Goal: Task Accomplishment & Management: Manage account settings

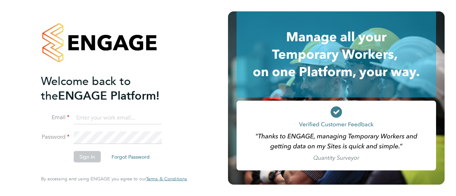
click at [123, 116] on input at bounding box center [118, 118] width 88 height 13
type input "peter.brackpool@morgansindall.com"
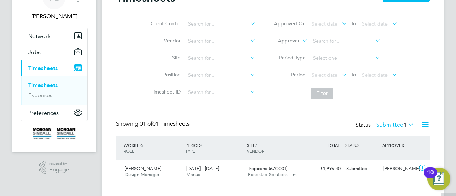
scroll to position [53, 0]
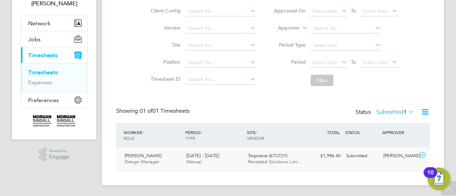
click at [260, 157] on span "Tropicana (67CC01)" at bounding box center [268, 156] width 40 height 6
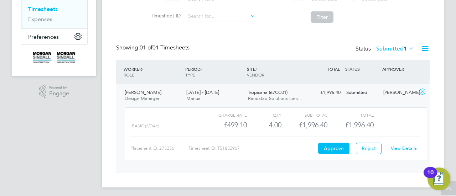
scroll to position [118, 0]
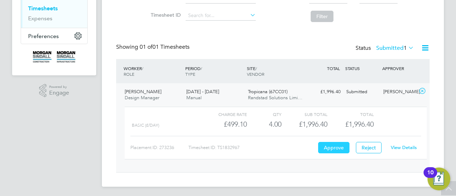
click at [331, 147] on button "Approve" at bounding box center [333, 147] width 31 height 11
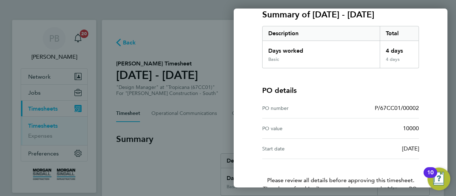
scroll to position [144, 0]
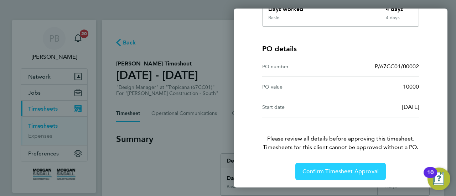
click at [331, 169] on span "Confirm Timesheet Approval" at bounding box center [341, 171] width 76 height 7
